Goal: Task Accomplishment & Management: Complete application form

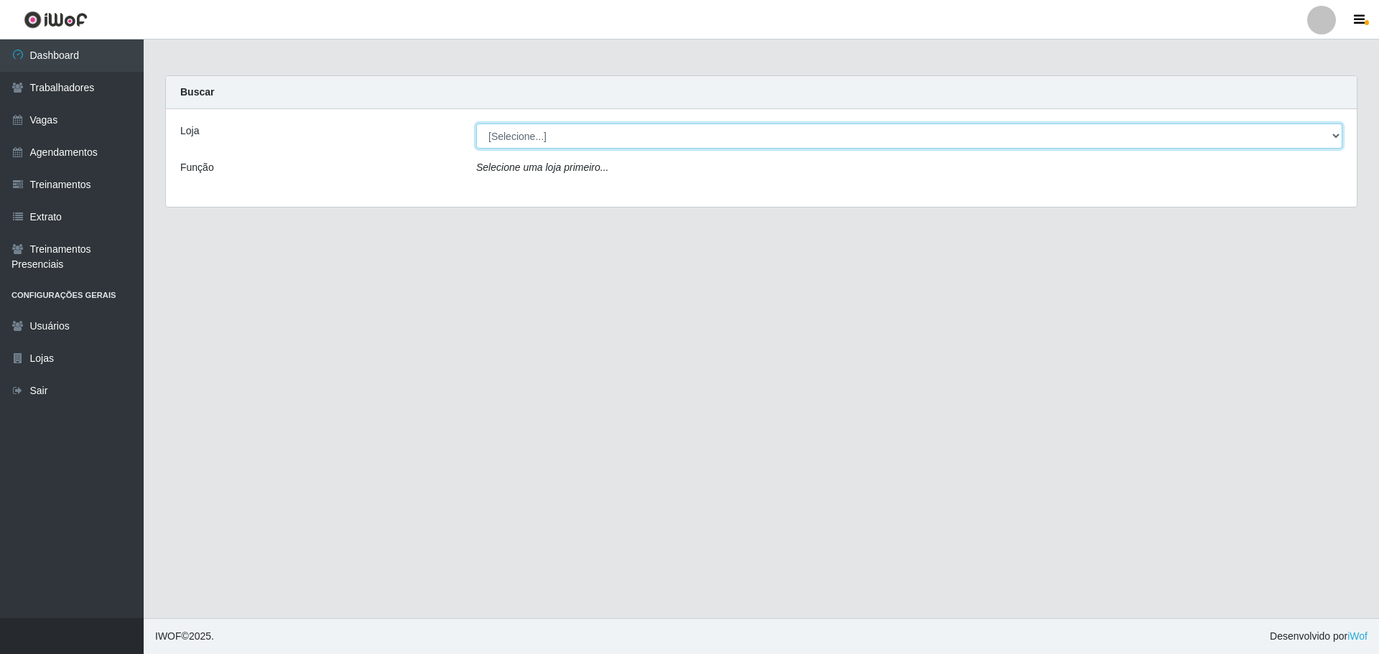
click at [664, 136] on select "[Selecione...] O ROSÁRIO ALIMENTOS" at bounding box center [909, 136] width 866 height 25
select select "349"
click at [476, 124] on select "[Selecione...] O ROSÁRIO ALIMENTOS" at bounding box center [909, 136] width 866 height 25
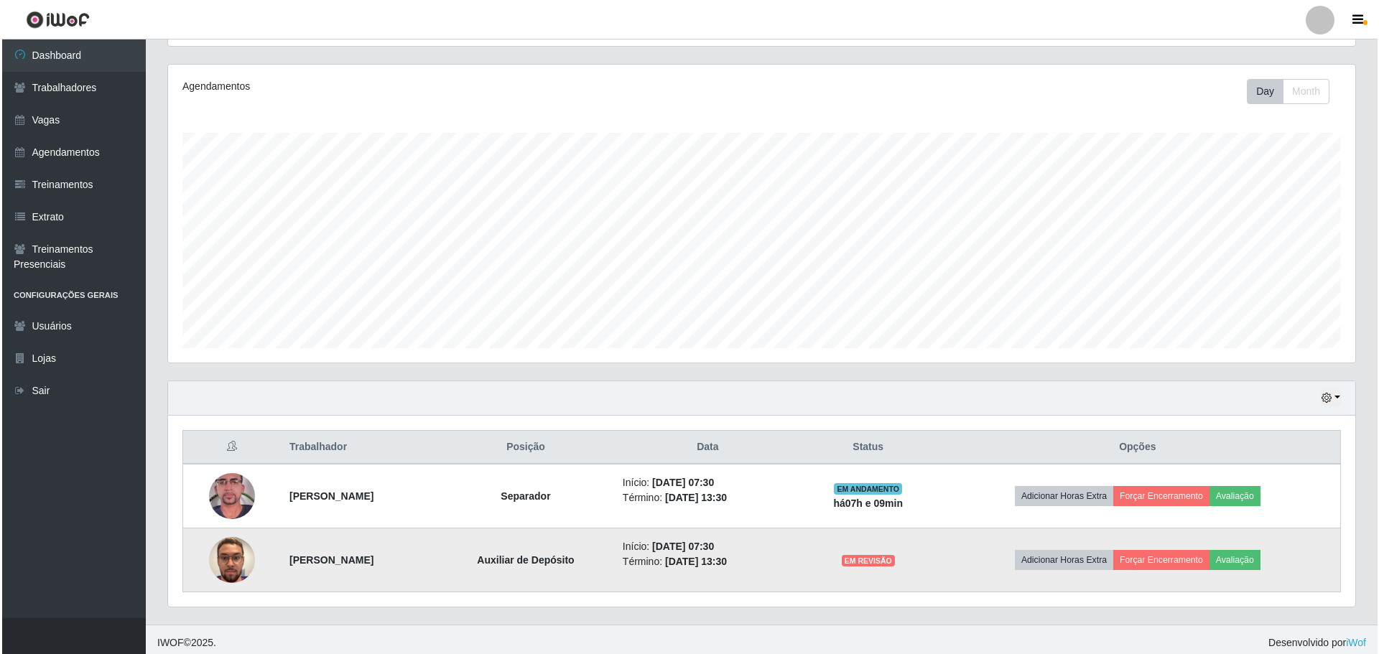
scroll to position [172, 0]
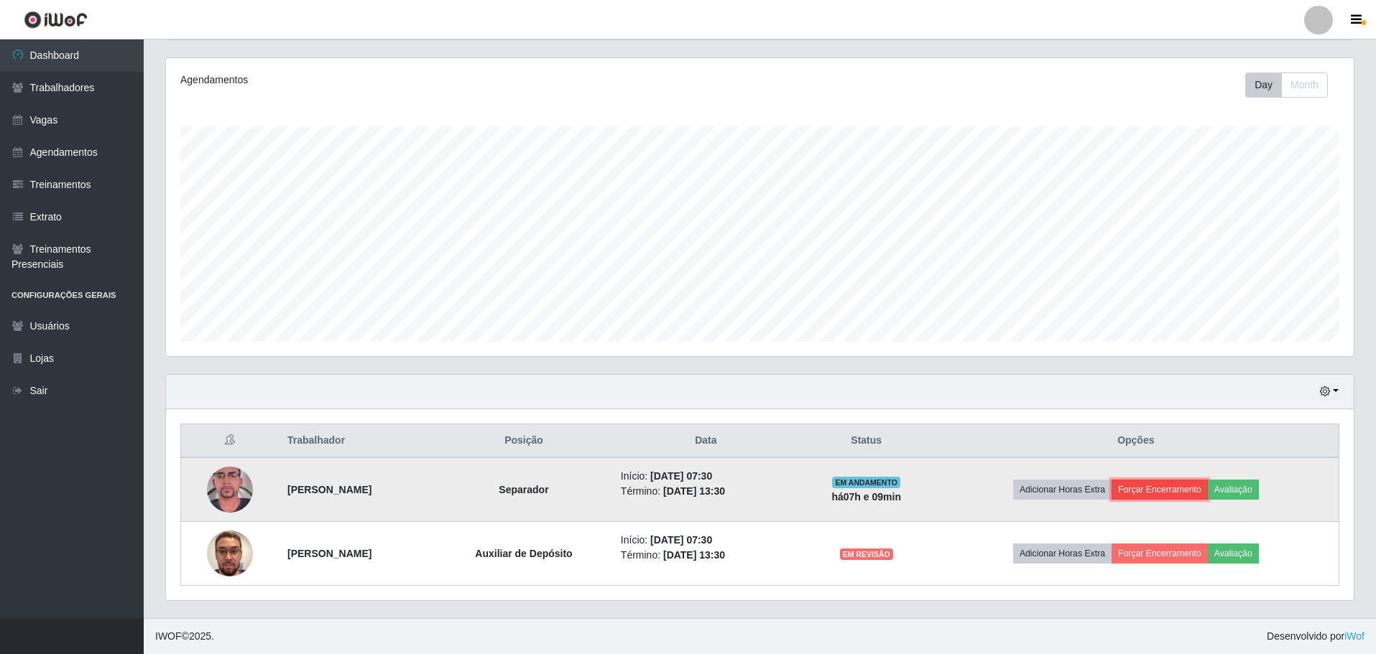
click at [1186, 483] on button "Forçar Encerramento" at bounding box center [1159, 490] width 96 height 20
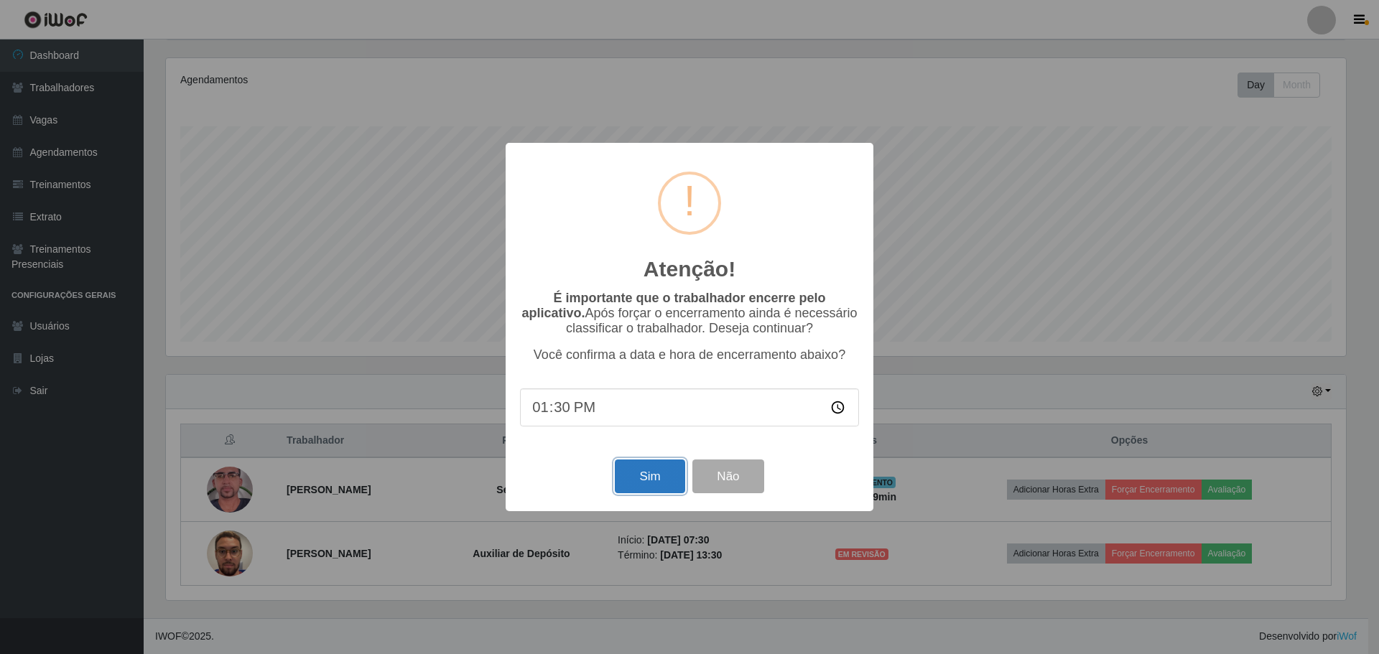
click at [665, 481] on button "Sim" at bounding box center [650, 477] width 70 height 34
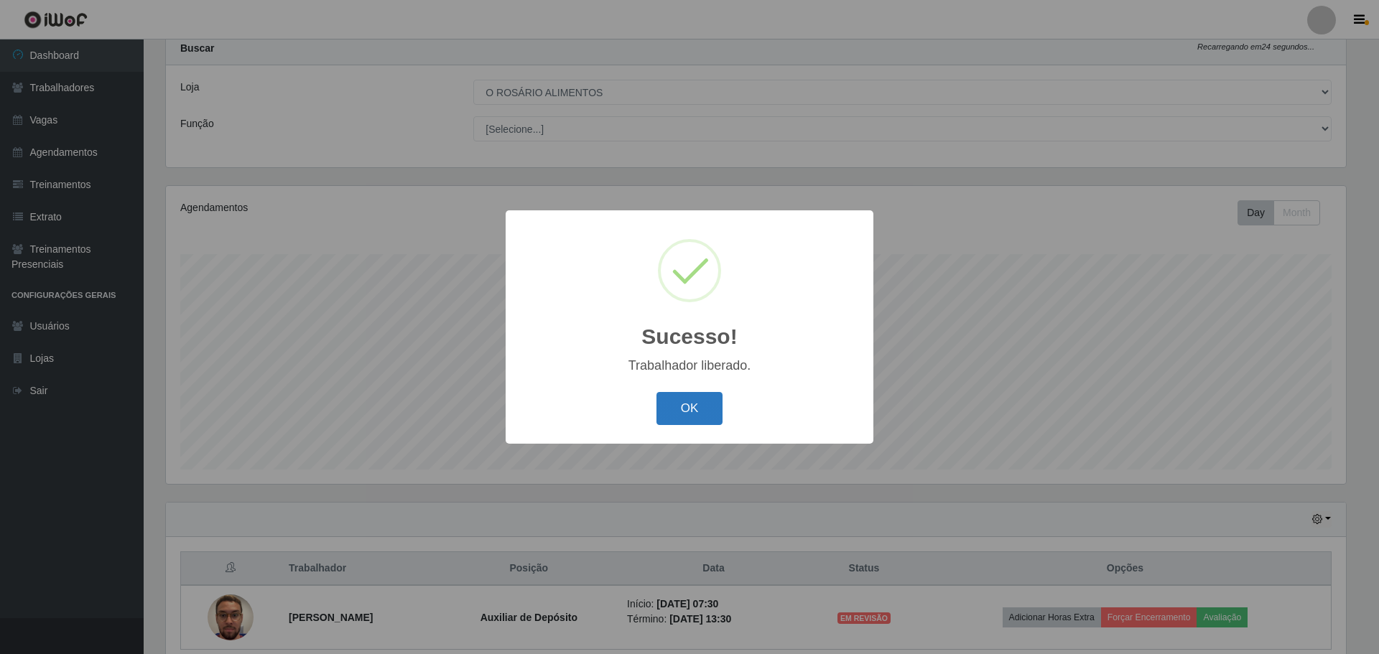
click at [670, 403] on button "OK" at bounding box center [690, 409] width 67 height 34
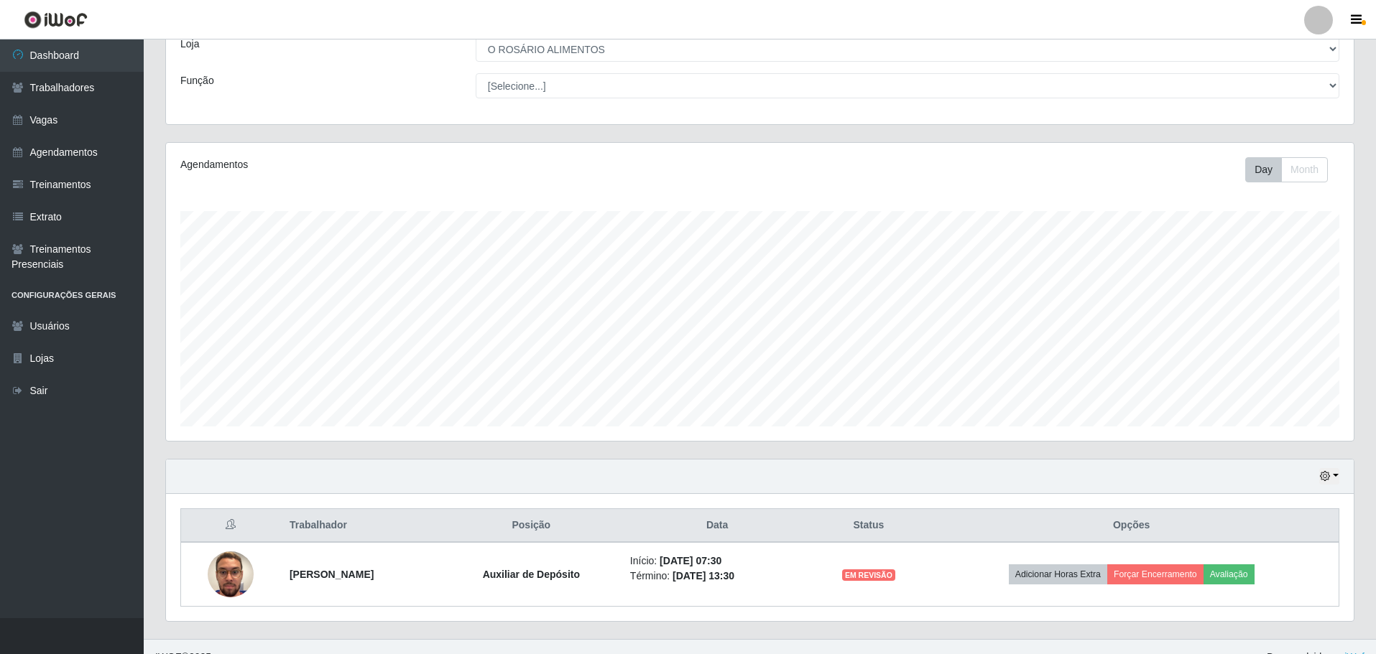
scroll to position [108, 0]
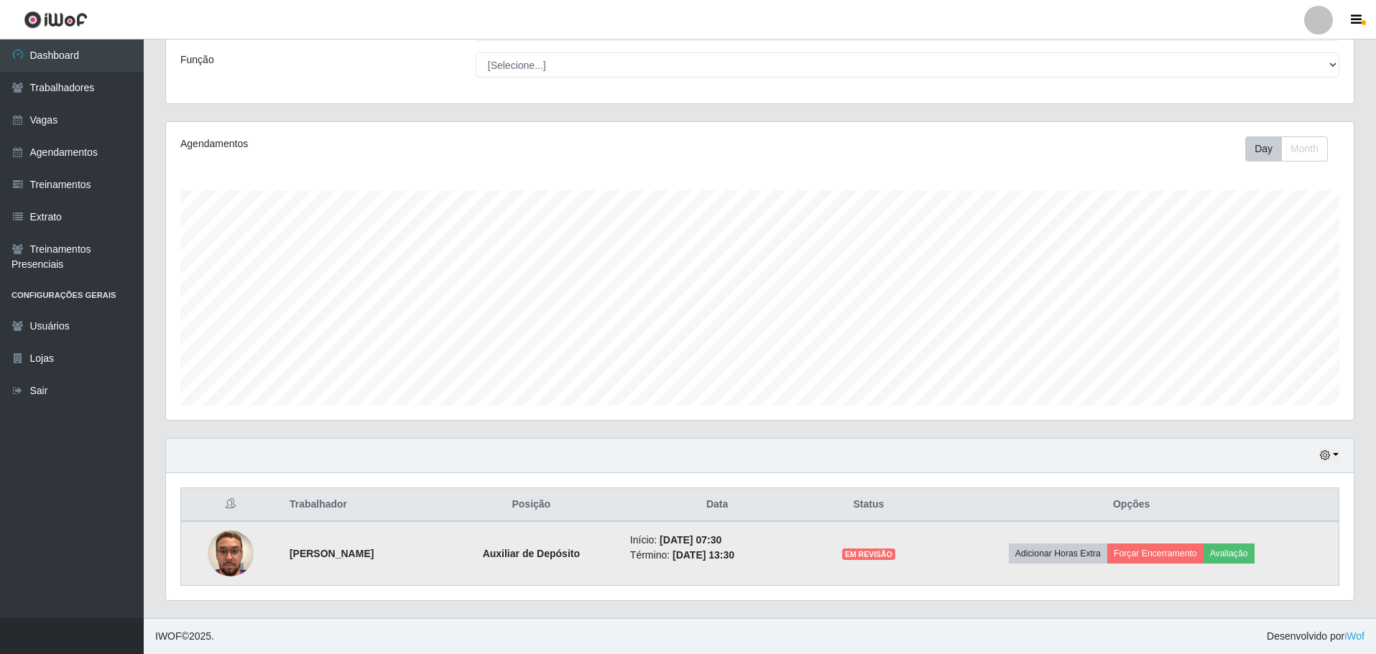
click at [319, 560] on strong "[PERSON_NAME]" at bounding box center [332, 553] width 84 height 11
copy strong "[PERSON_NAME]"
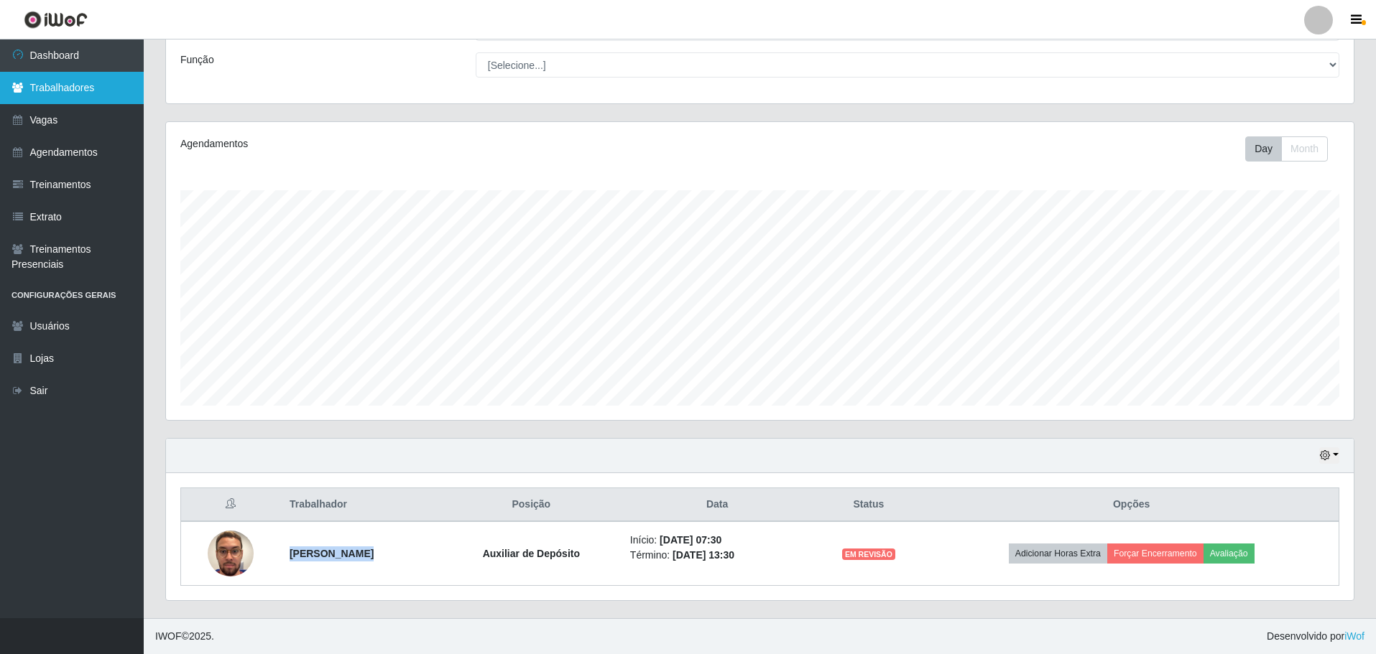
click at [55, 91] on link "Trabalhadores" at bounding box center [72, 88] width 144 height 32
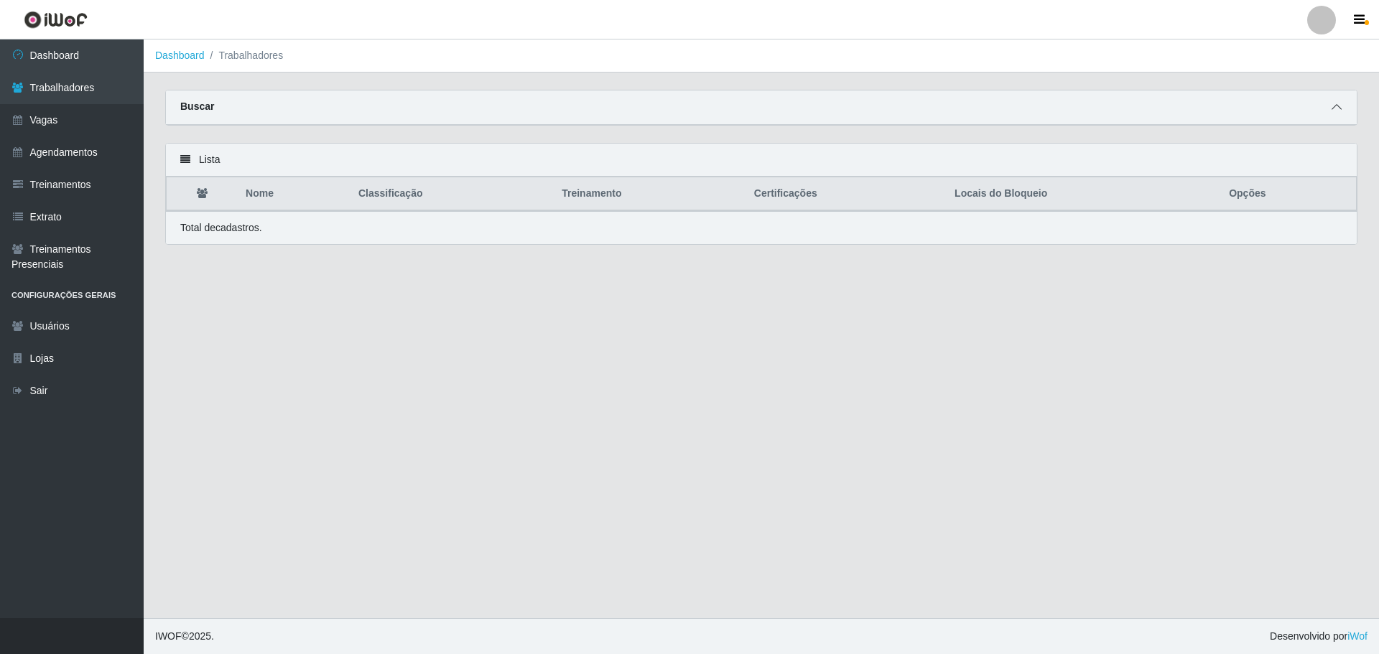
click at [1332, 108] on span at bounding box center [1336, 107] width 17 height 17
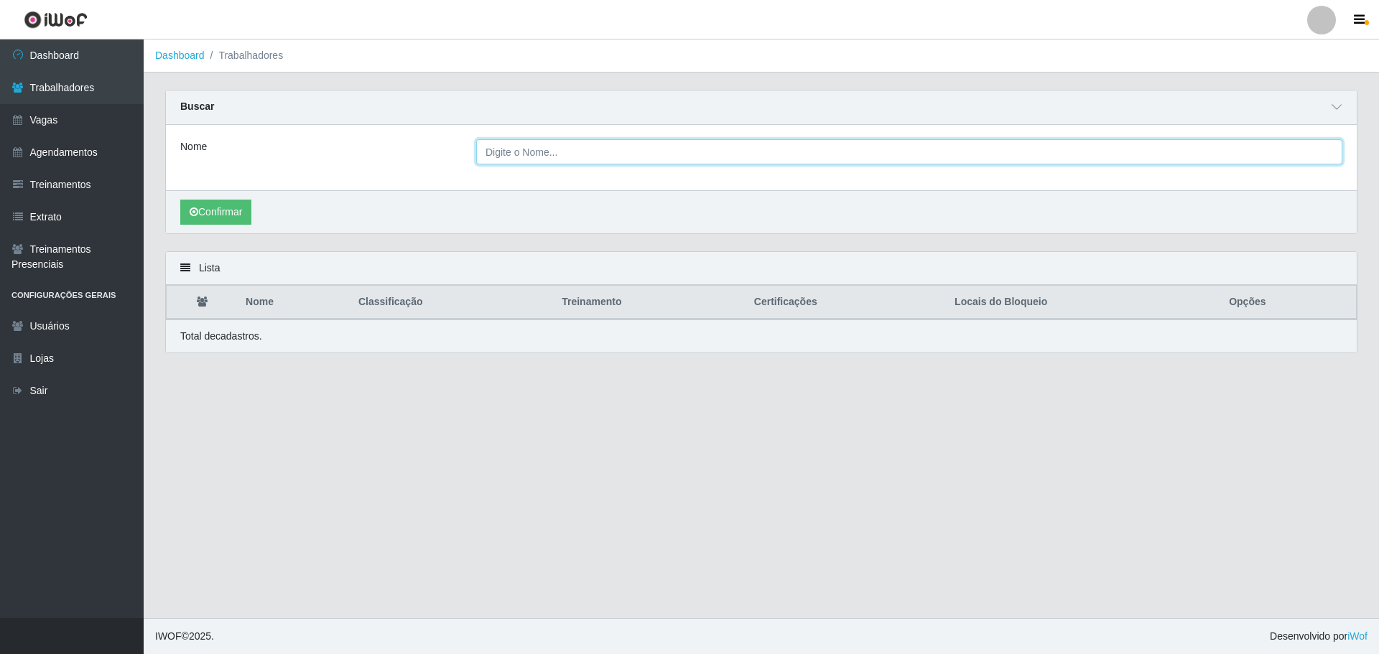
click at [537, 163] on input "Nome" at bounding box center [909, 151] width 866 height 25
paste input "[PERSON_NAME]"
type input "[PERSON_NAME]"
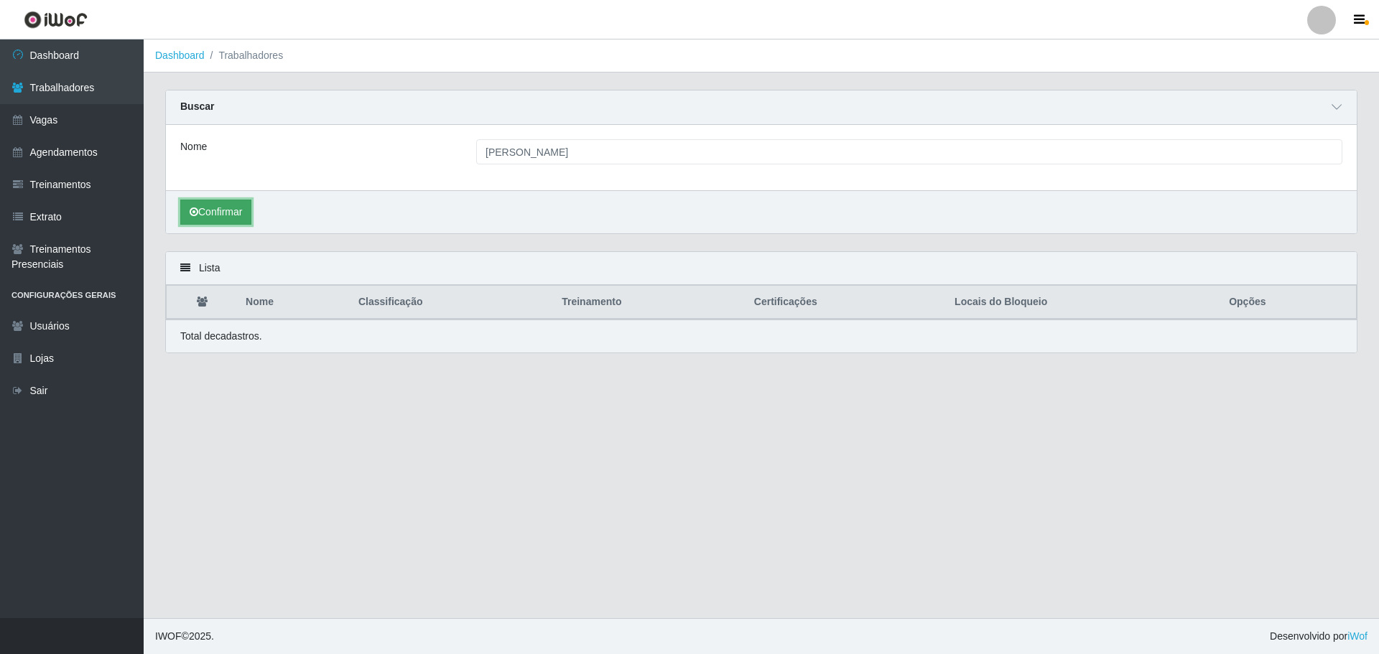
click at [199, 214] on button "Confirmar" at bounding box center [215, 212] width 71 height 25
click at [251, 214] on button "Confirmar" at bounding box center [215, 212] width 71 height 25
click at [216, 215] on button "Confirmar" at bounding box center [215, 212] width 71 height 25
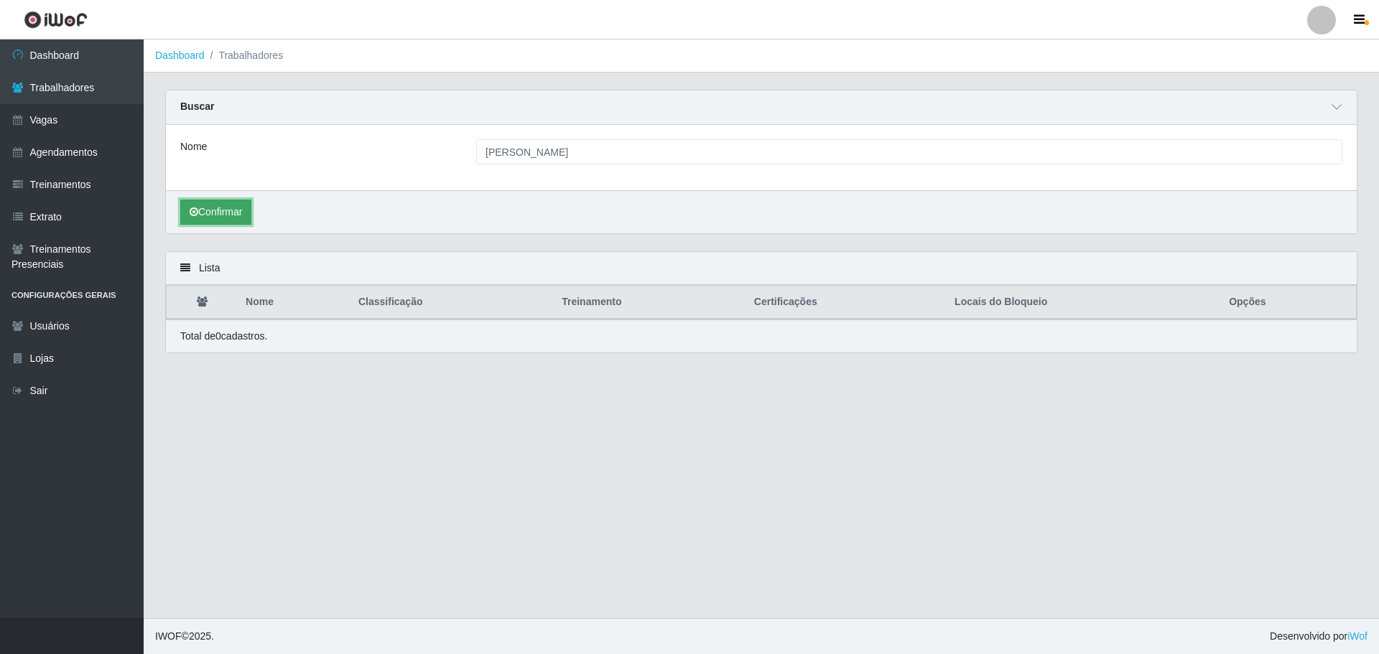
click at [216, 215] on button "Confirmar" at bounding box center [215, 212] width 71 height 25
click at [105, 60] on link "Dashboard" at bounding box center [72, 56] width 144 height 32
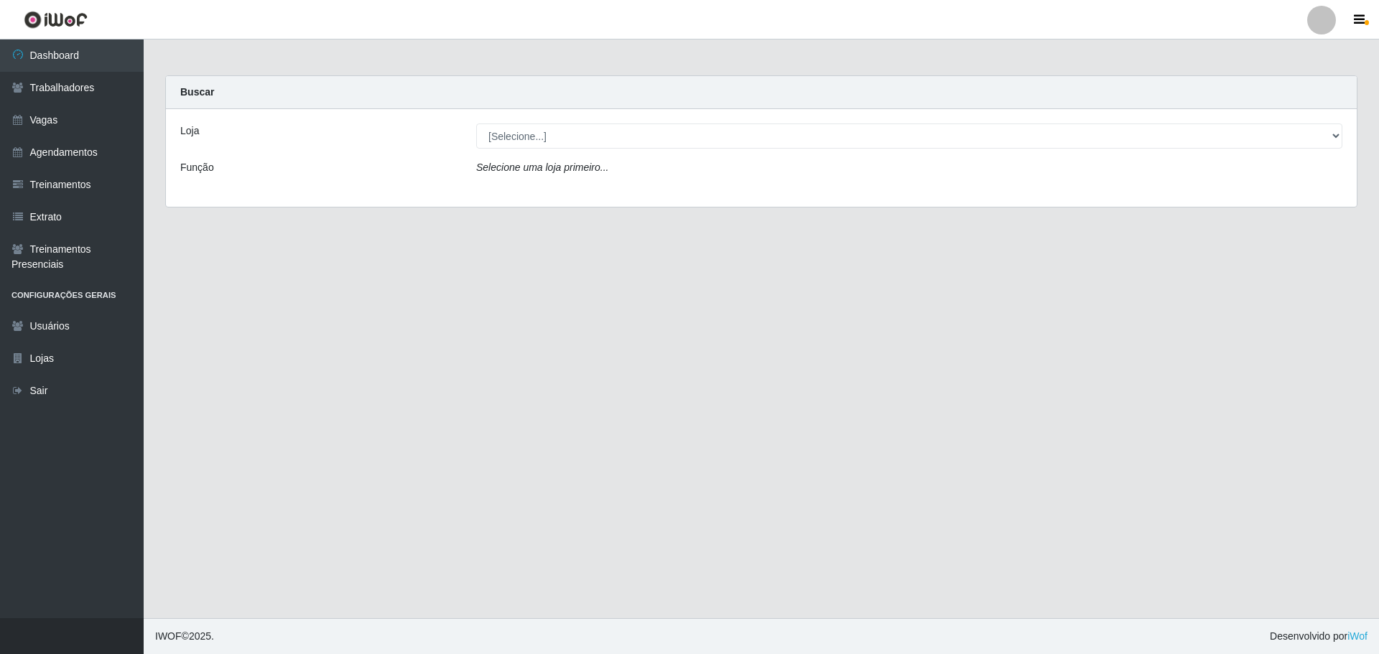
drag, startPoint x: 586, startPoint y: 154, endPoint x: 590, endPoint y: 144, distance: 10.7
click at [586, 152] on div "Loja [Selecione...] O ROSÁRIO ALIMENTOS Função Selecione uma loja primeiro..." at bounding box center [761, 158] width 1191 height 98
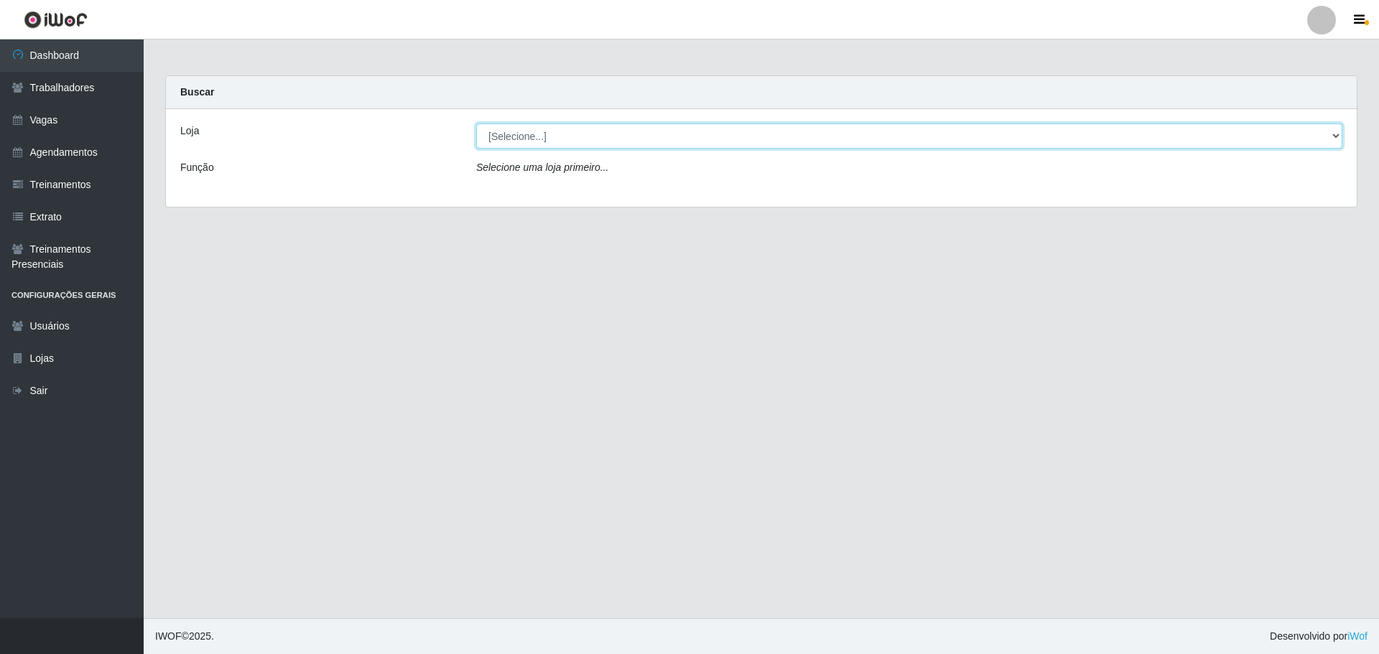
click at [590, 144] on select "[Selecione...] O ROSÁRIO ALIMENTOS" at bounding box center [909, 136] width 866 height 25
select select "349"
click at [476, 124] on select "[Selecione...] O ROSÁRIO ALIMENTOS" at bounding box center [909, 136] width 866 height 25
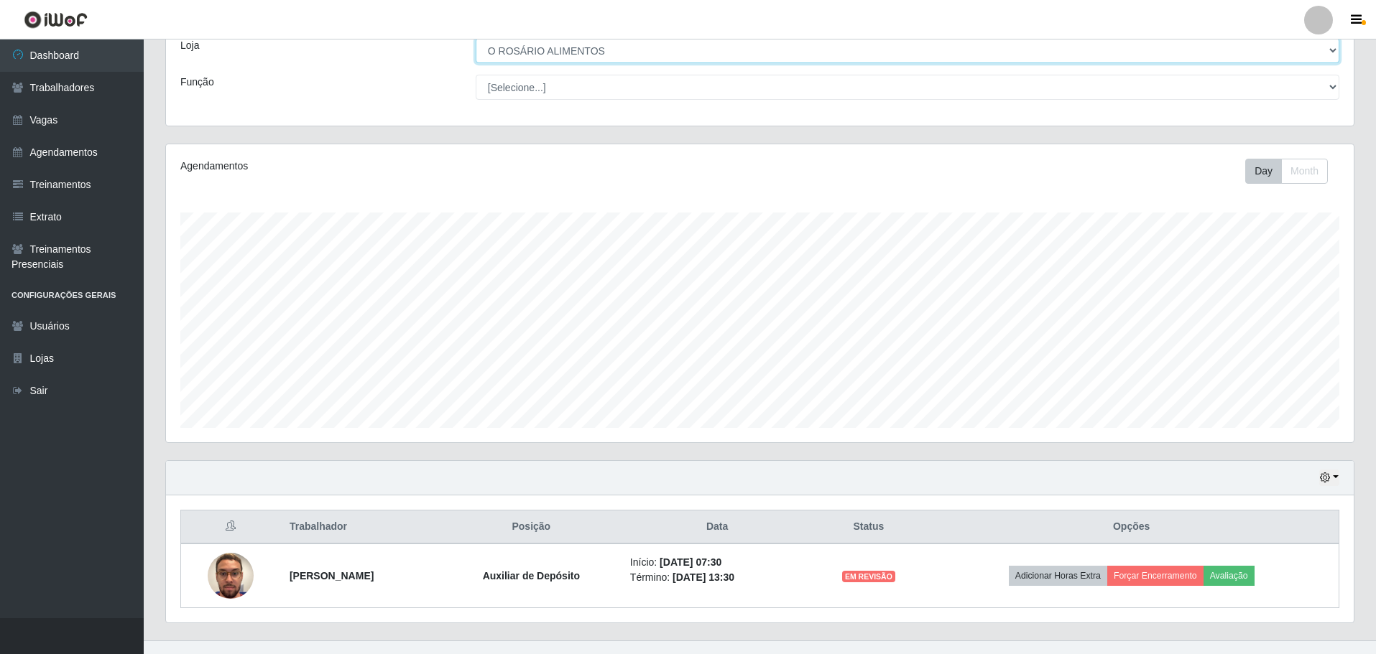
scroll to position [108, 0]
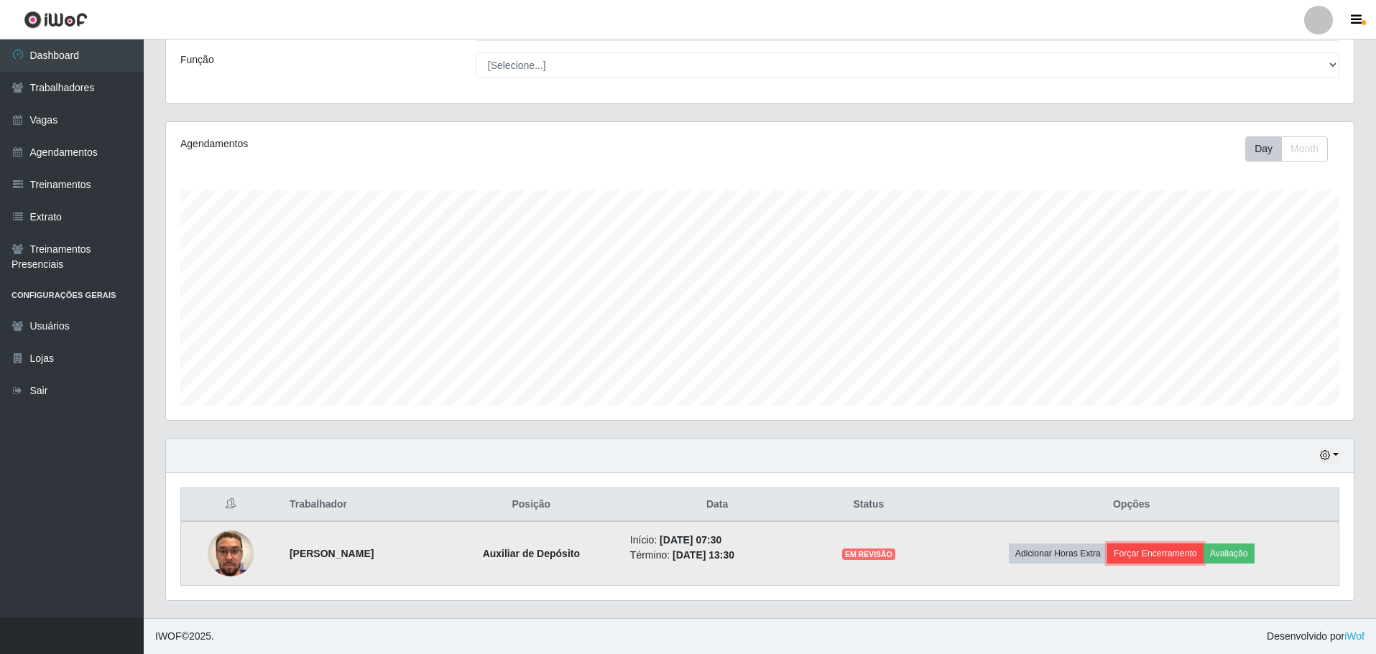
click at [1202, 561] on button "Forçar Encerramento" at bounding box center [1155, 554] width 96 height 20
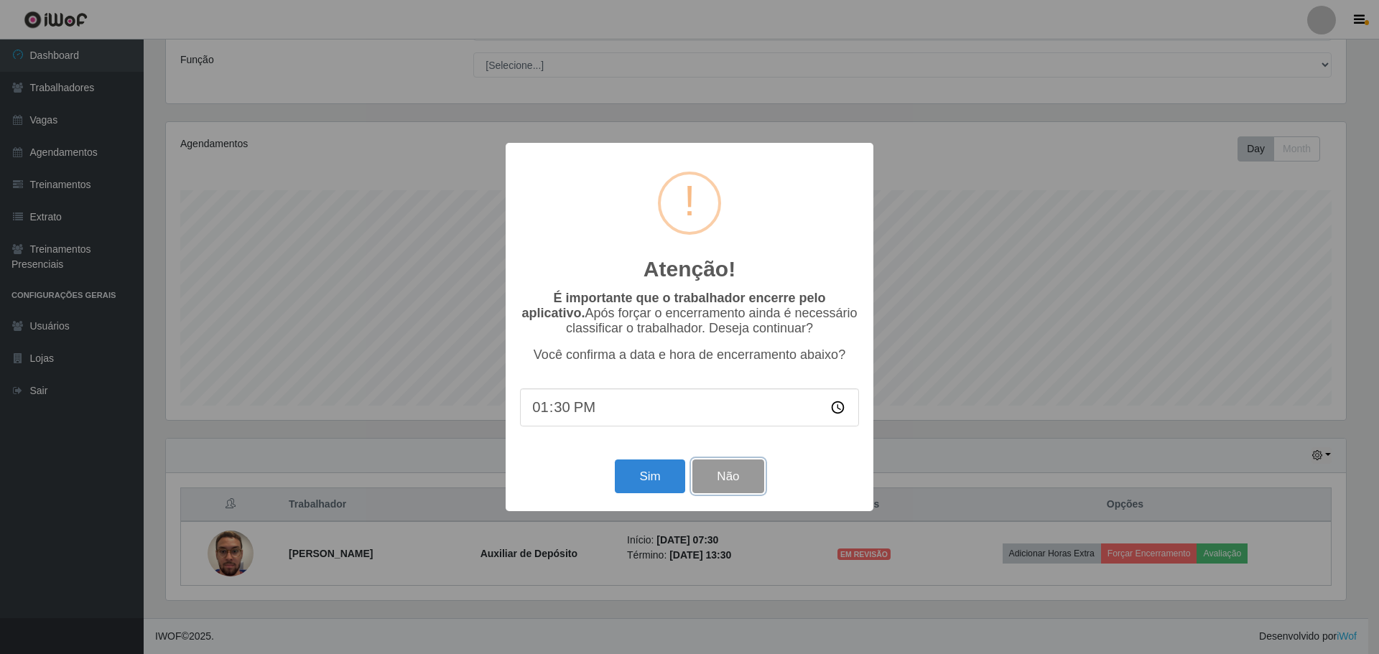
click at [707, 479] on button "Não" at bounding box center [728, 477] width 71 height 34
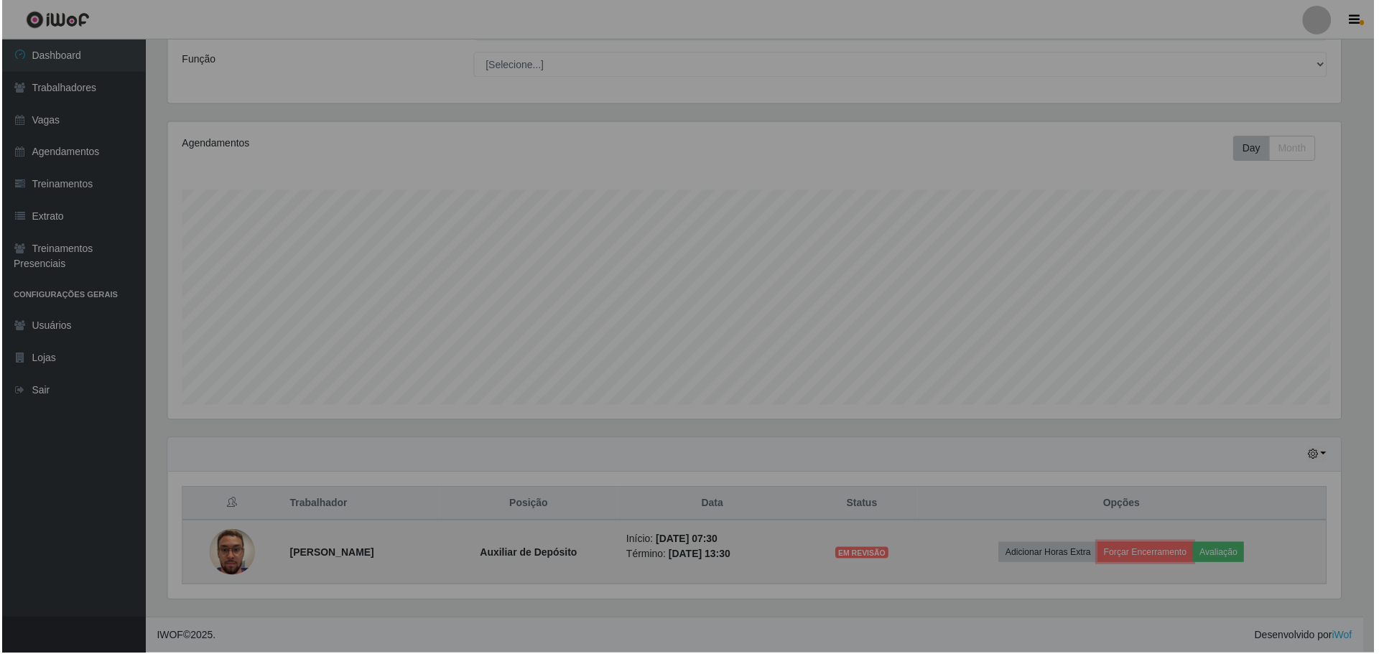
scroll to position [298, 1187]
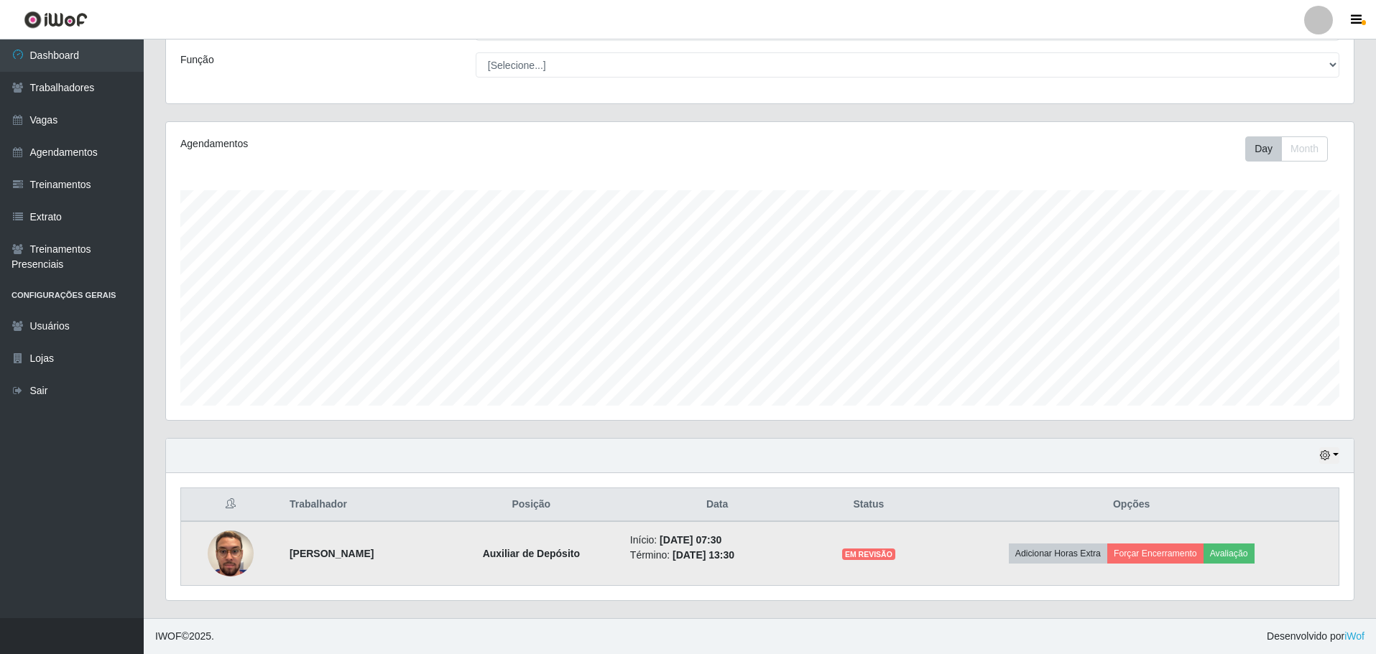
click at [374, 560] on strong "[PERSON_NAME]" at bounding box center [332, 553] width 84 height 11
copy strong "[PERSON_NAME]"
click at [1203, 559] on button "Forçar Encerramento" at bounding box center [1155, 554] width 96 height 20
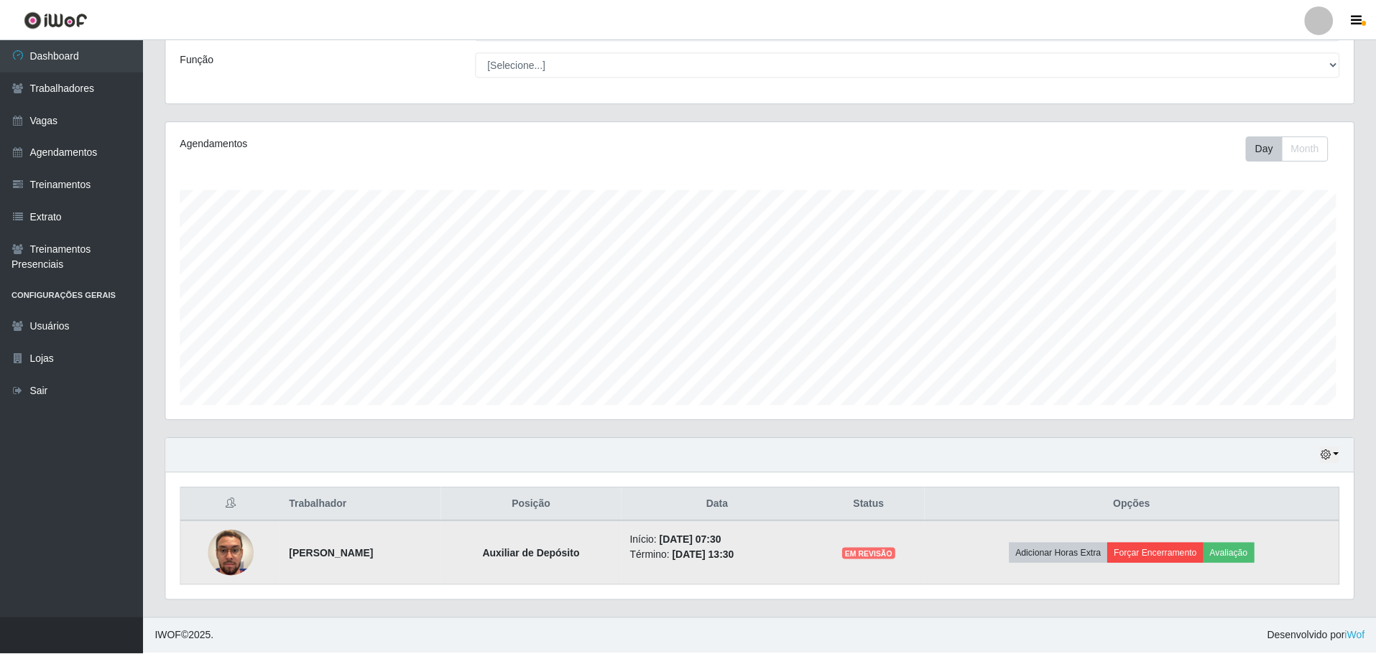
scroll to position [298, 1180]
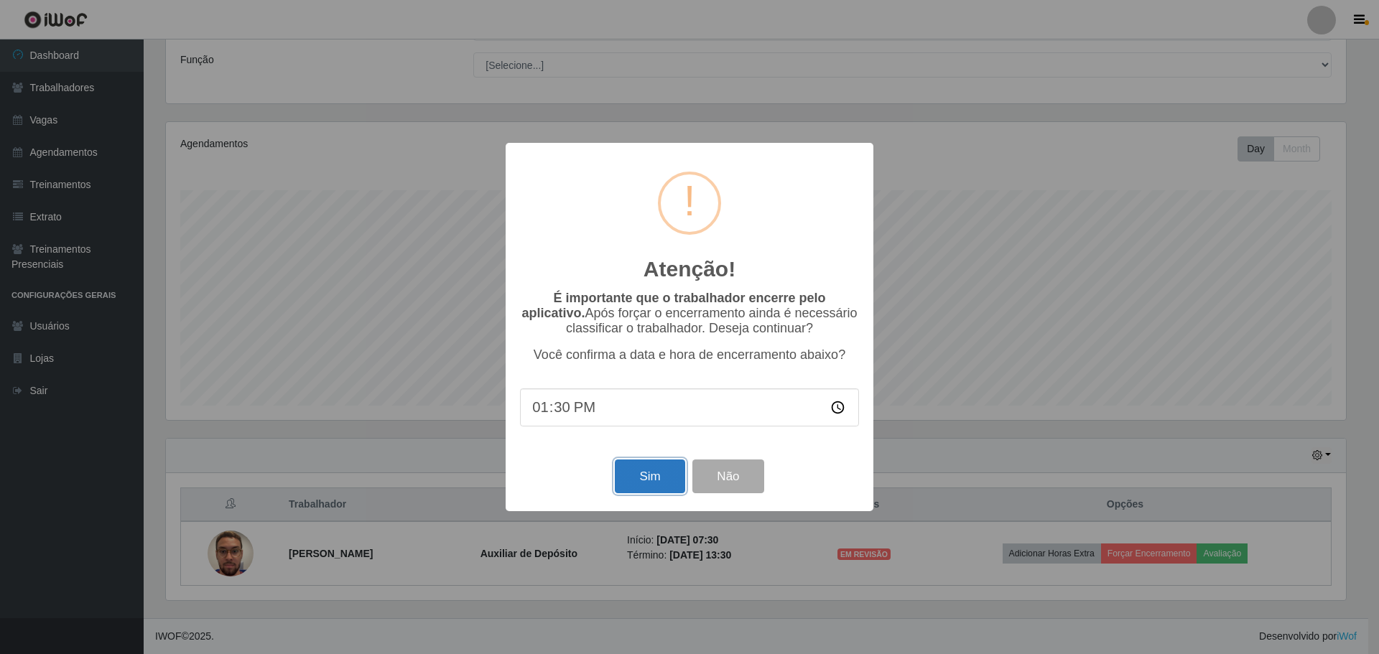
click at [657, 478] on button "Sim" at bounding box center [650, 477] width 70 height 34
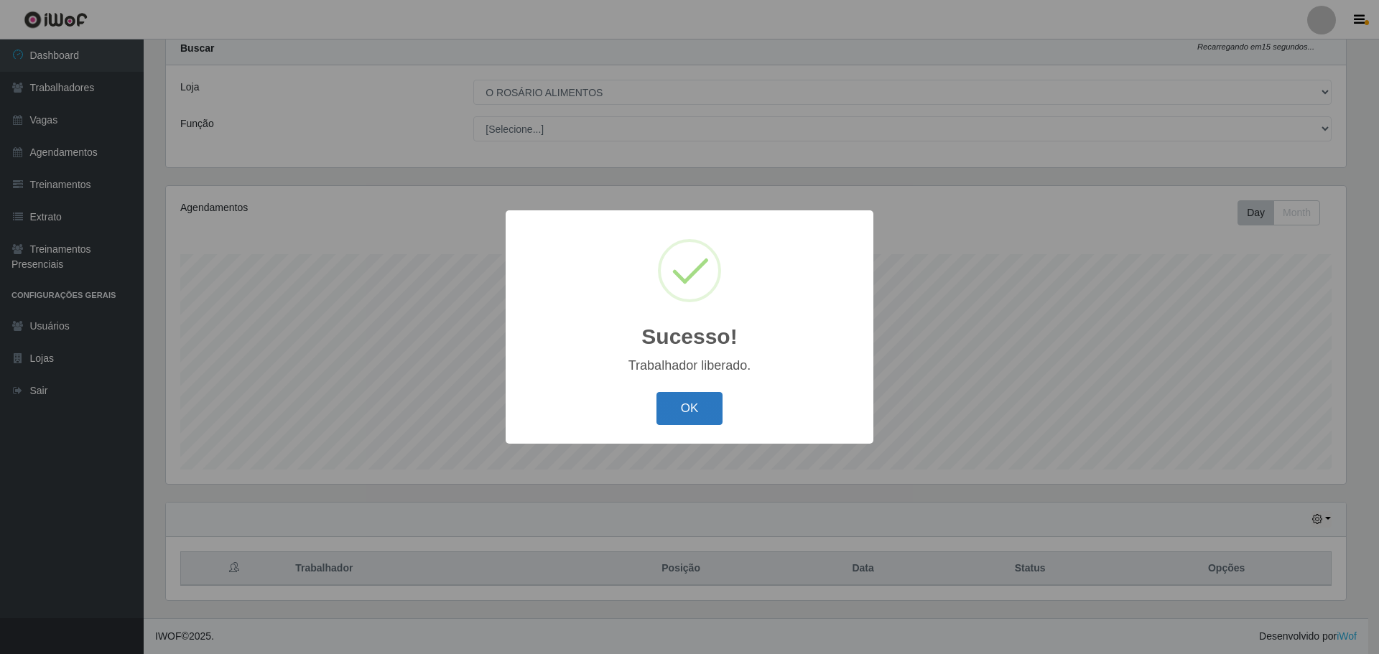
click at [674, 417] on button "OK" at bounding box center [690, 409] width 67 height 34
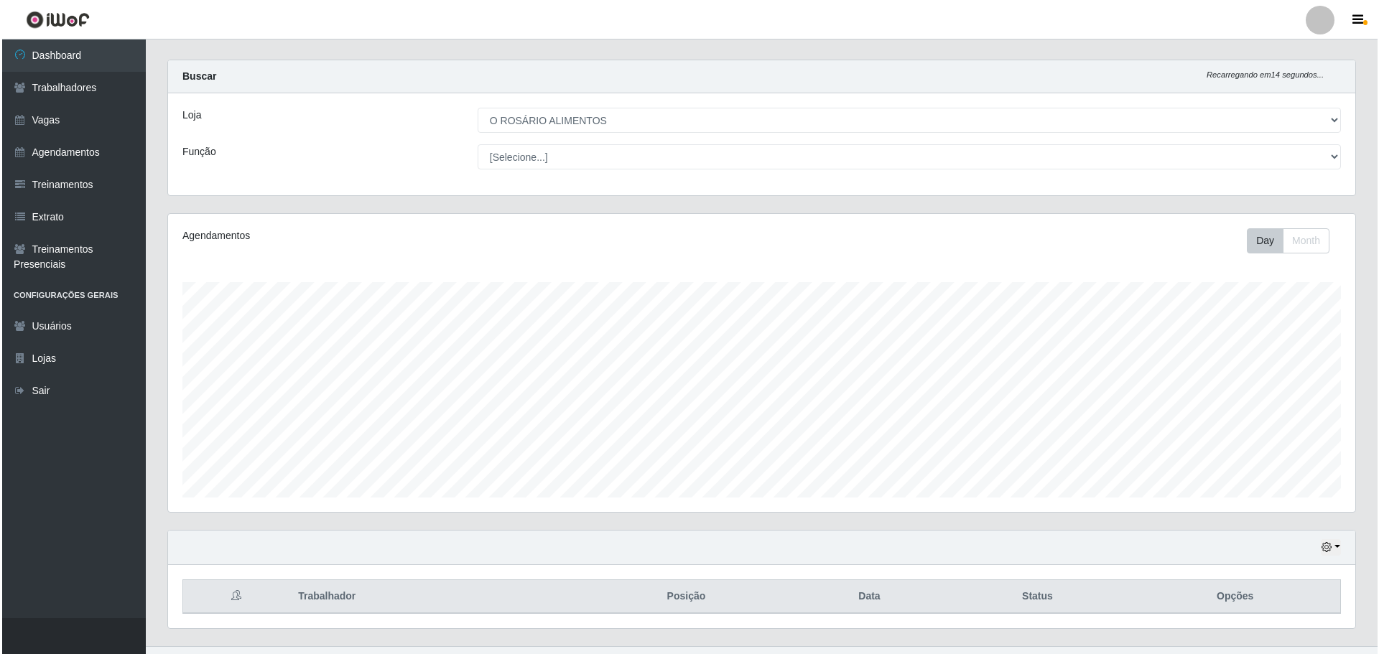
scroll to position [0, 0]
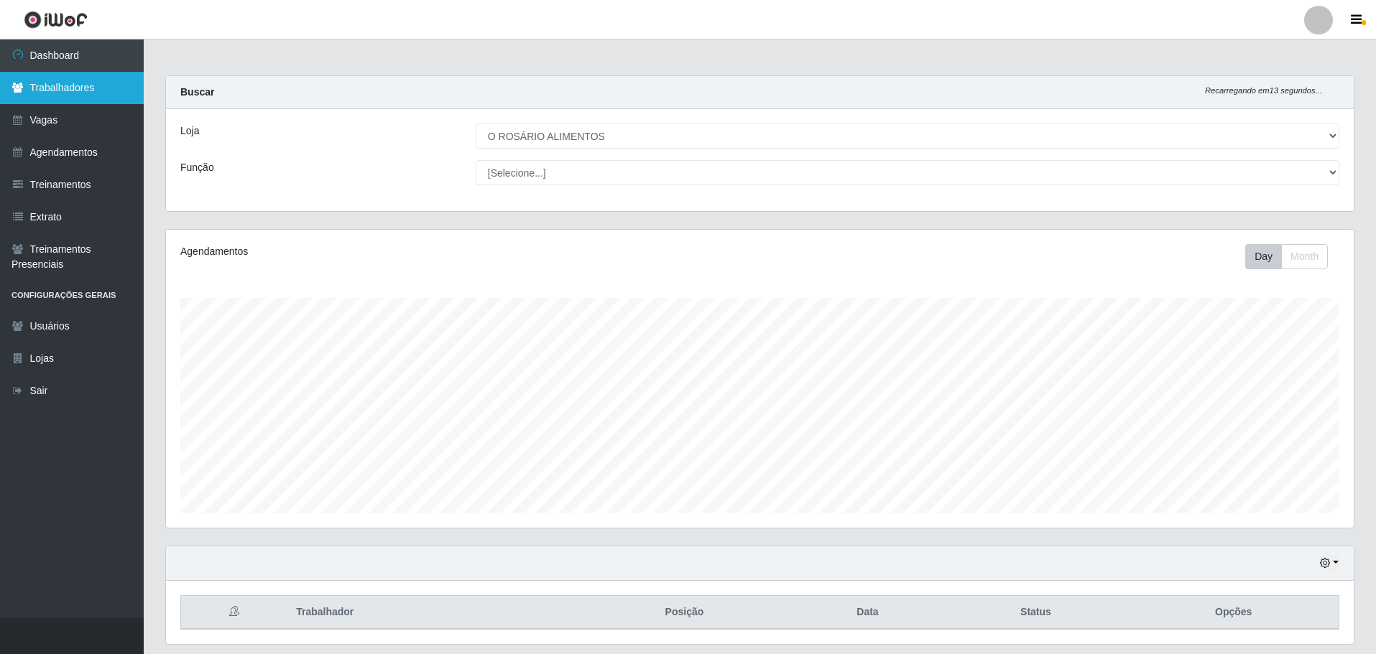
click at [73, 85] on link "Trabalhadores" at bounding box center [72, 88] width 144 height 32
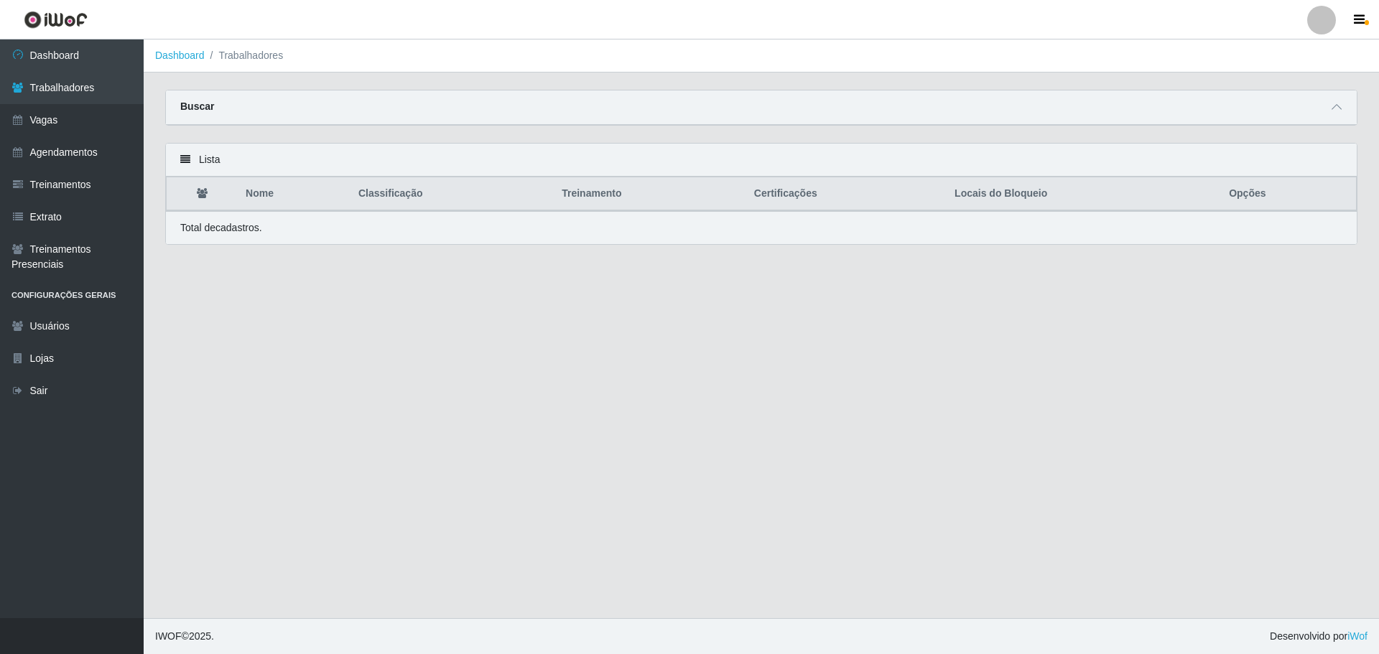
click at [473, 112] on div "Buscar" at bounding box center [761, 108] width 1191 height 34
click at [1341, 112] on icon at bounding box center [1337, 107] width 10 height 10
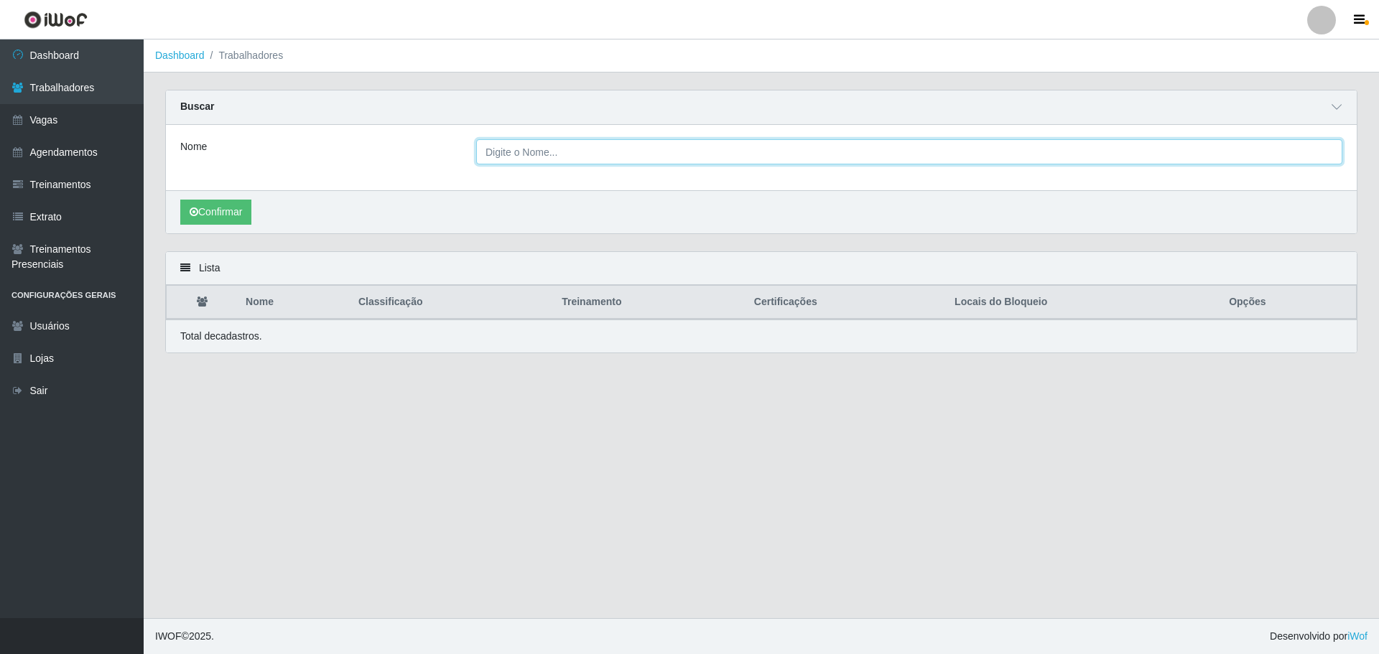
click at [973, 145] on input "Nome" at bounding box center [909, 151] width 866 height 25
paste input "[PERSON_NAME]"
type input "[PERSON_NAME]"
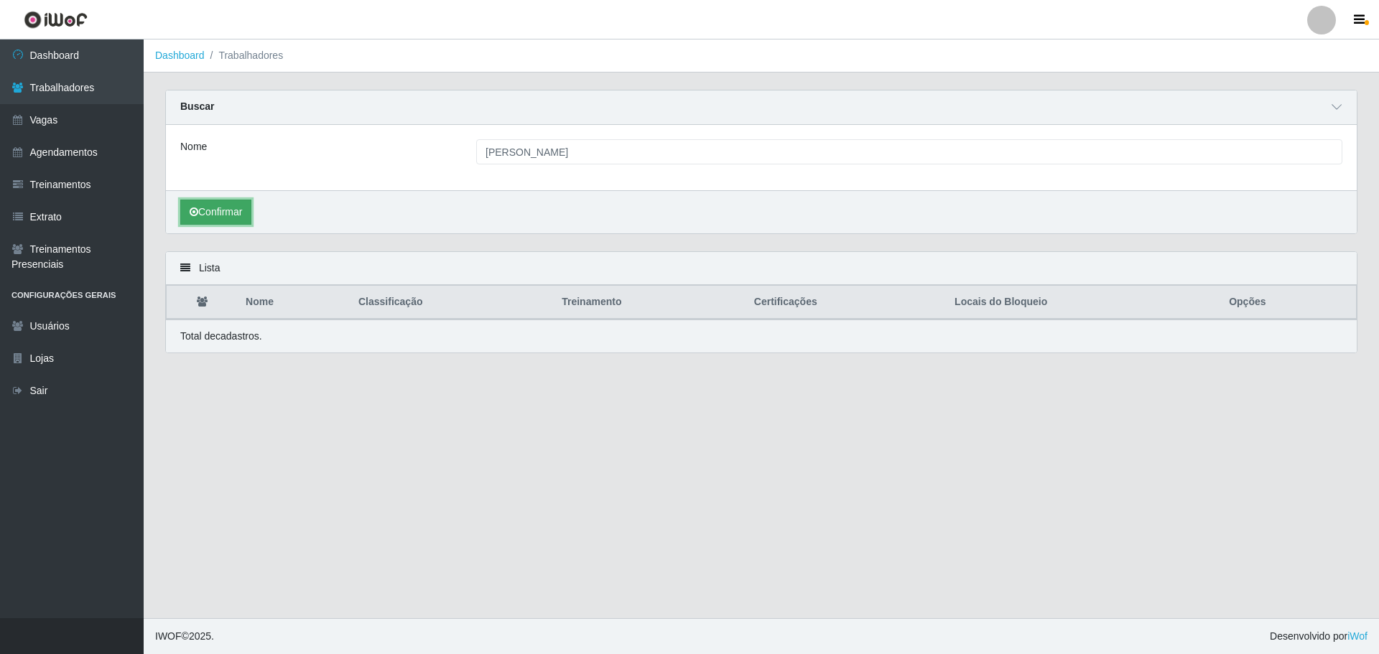
click at [200, 217] on button "Confirmar" at bounding box center [215, 212] width 71 height 25
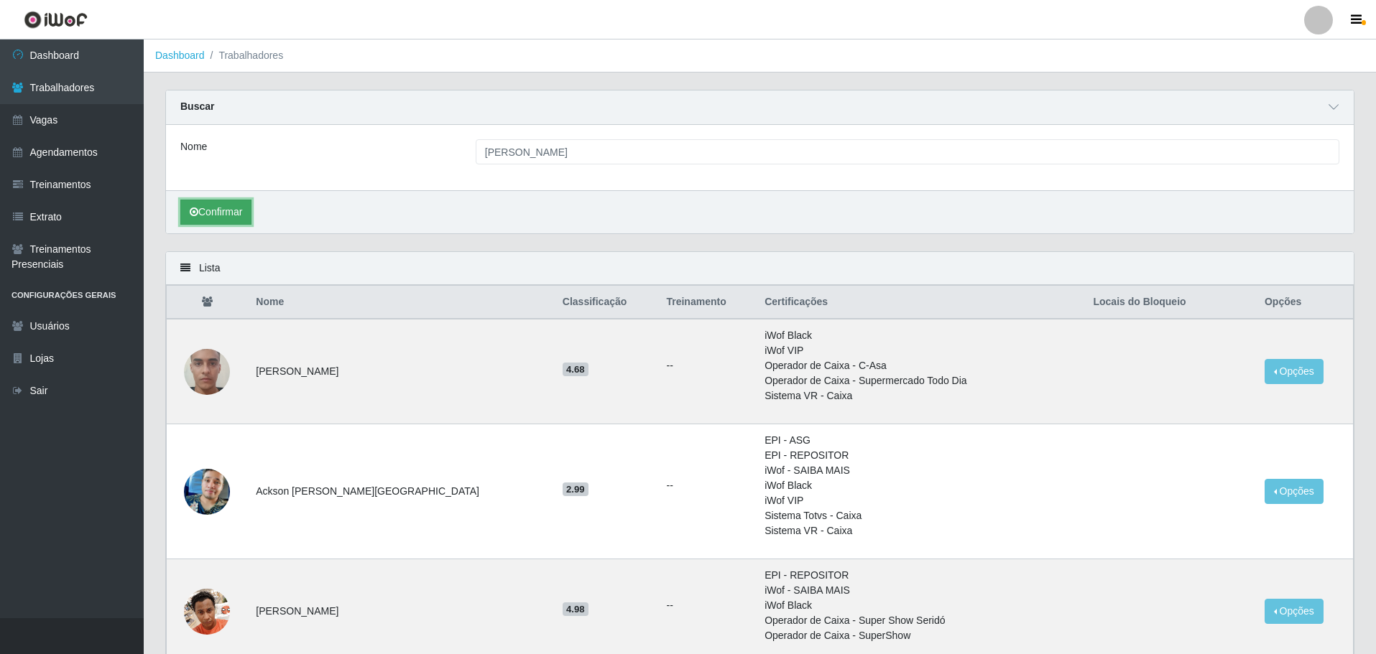
click at [231, 210] on button "Confirmar" at bounding box center [215, 212] width 71 height 25
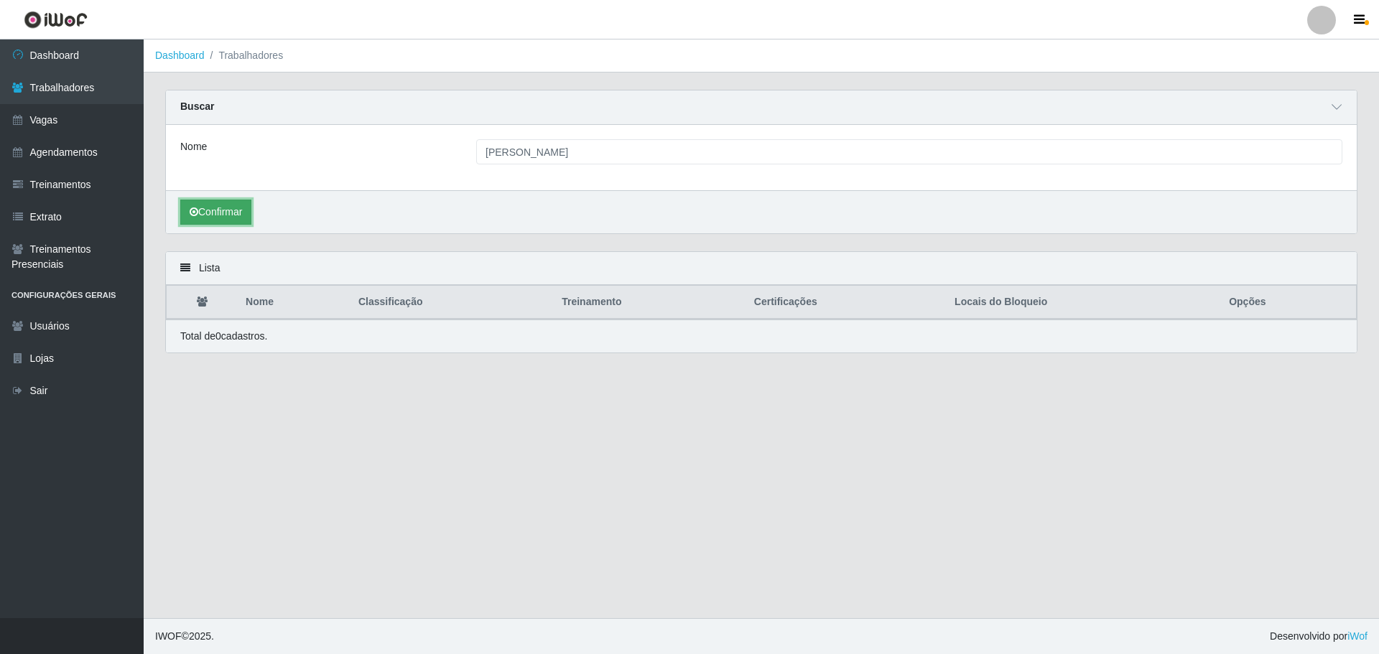
click at [202, 201] on button "Confirmar" at bounding box center [215, 212] width 71 height 25
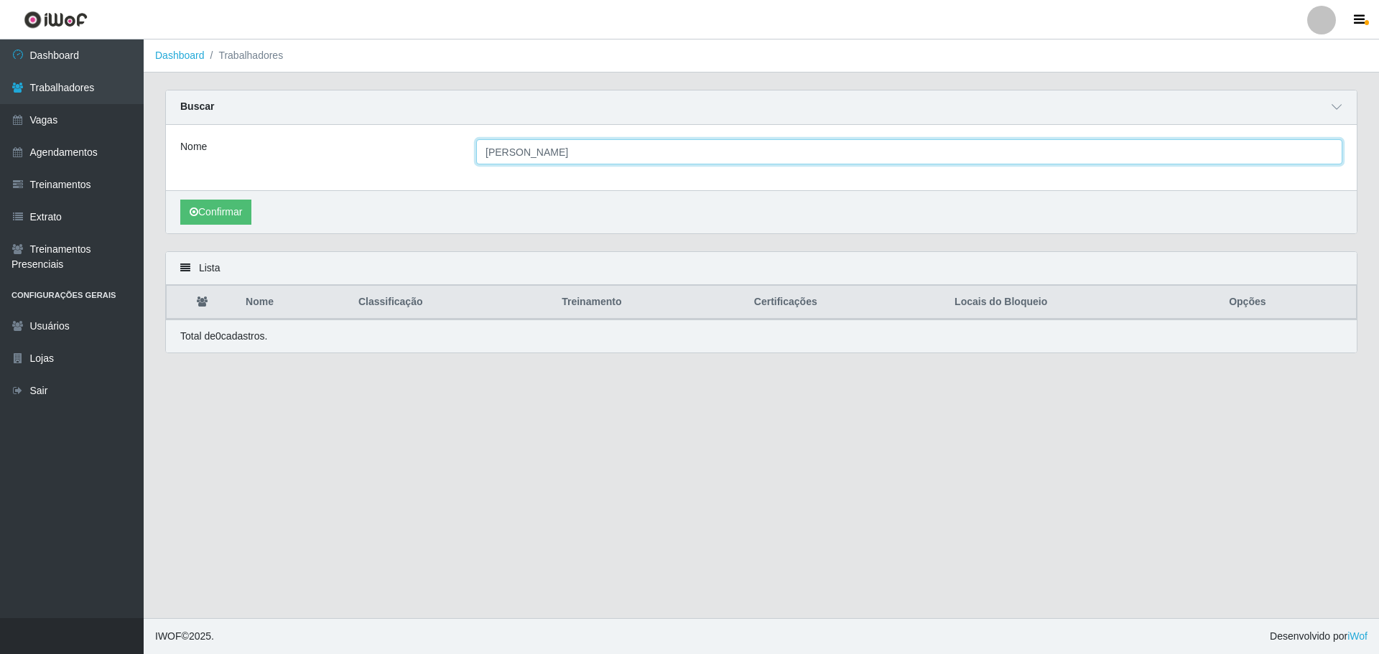
click at [485, 152] on input "[PERSON_NAME]" at bounding box center [909, 151] width 866 height 25
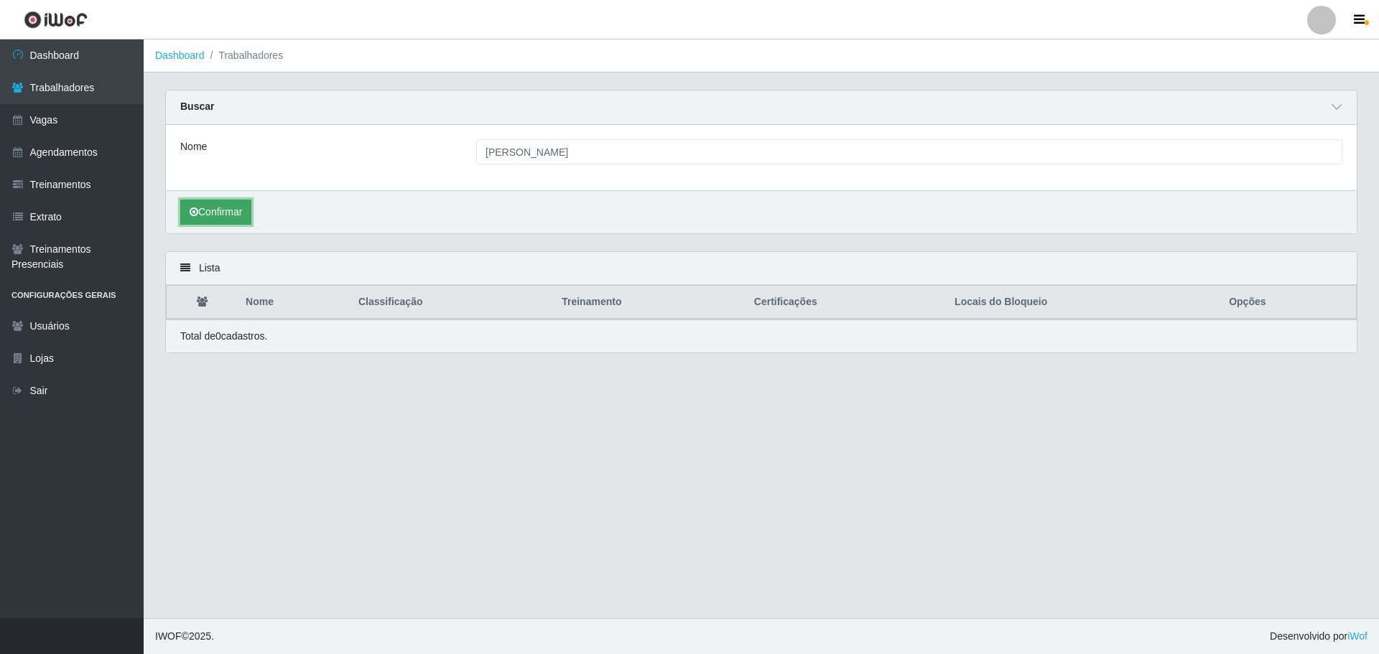
click at [229, 221] on button "Confirmar" at bounding box center [215, 212] width 71 height 25
